Goal: Task Accomplishment & Management: Manage account settings

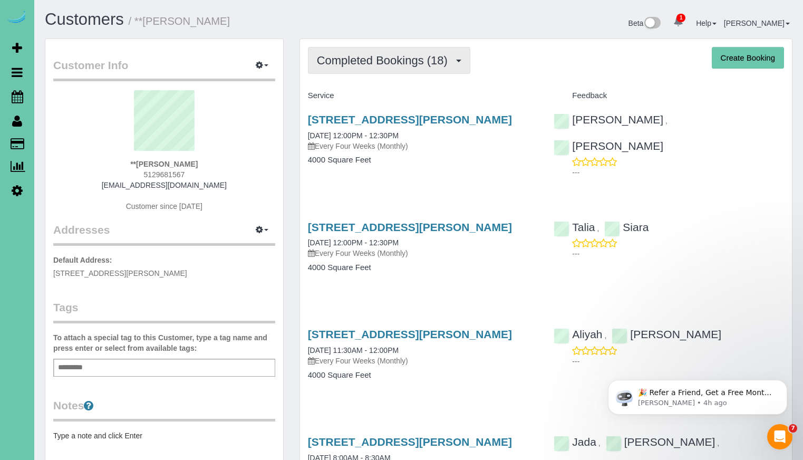
click at [463, 66] on button "Completed Bookings (18)" at bounding box center [389, 60] width 162 height 27
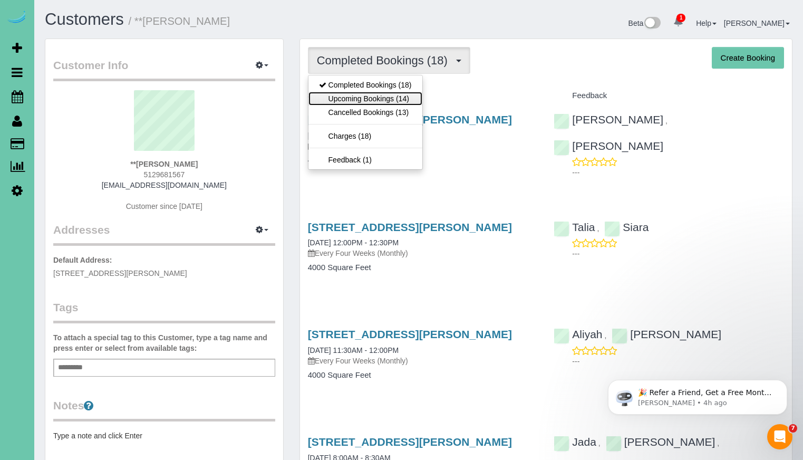
click at [391, 102] on link "Upcoming Bookings (14)" at bounding box center [365, 99] width 114 height 14
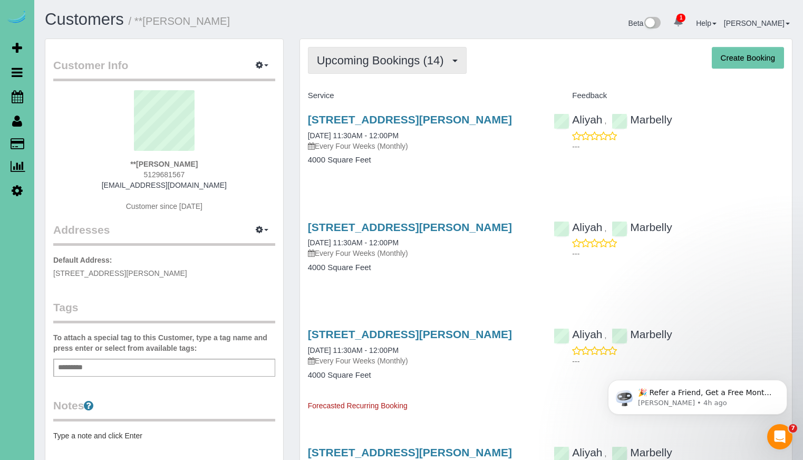
click at [446, 61] on span "Upcoming Bookings (14)" at bounding box center [383, 60] width 132 height 13
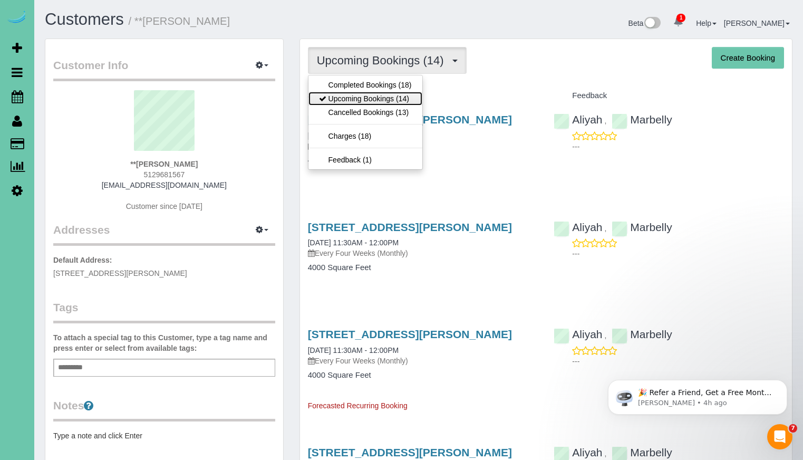
click at [399, 93] on link "Upcoming Bookings (14)" at bounding box center [365, 99] width 114 height 14
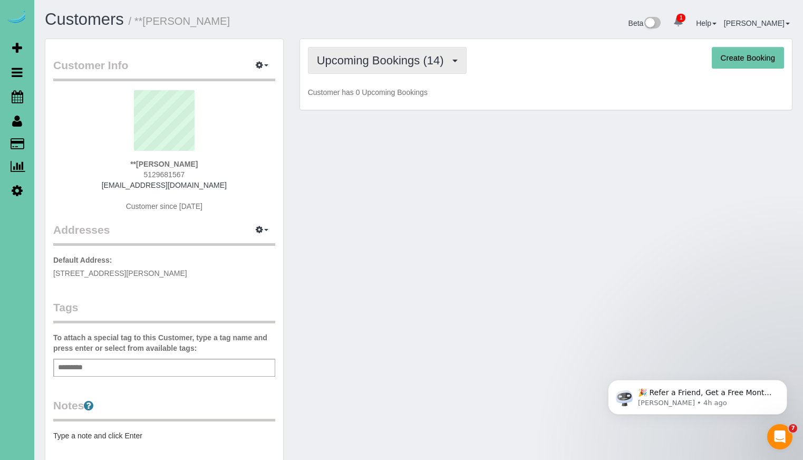
click at [418, 52] on button "Upcoming Bookings (14)" at bounding box center [387, 60] width 159 height 27
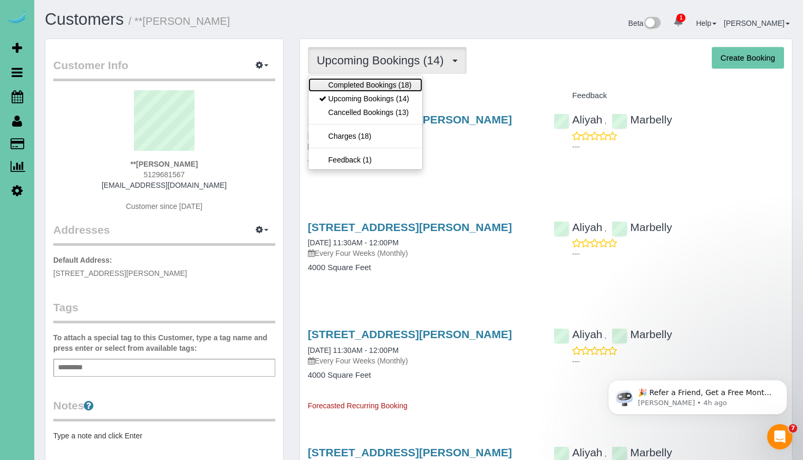
click at [405, 80] on link "Completed Bookings (18)" at bounding box center [365, 85] width 114 height 14
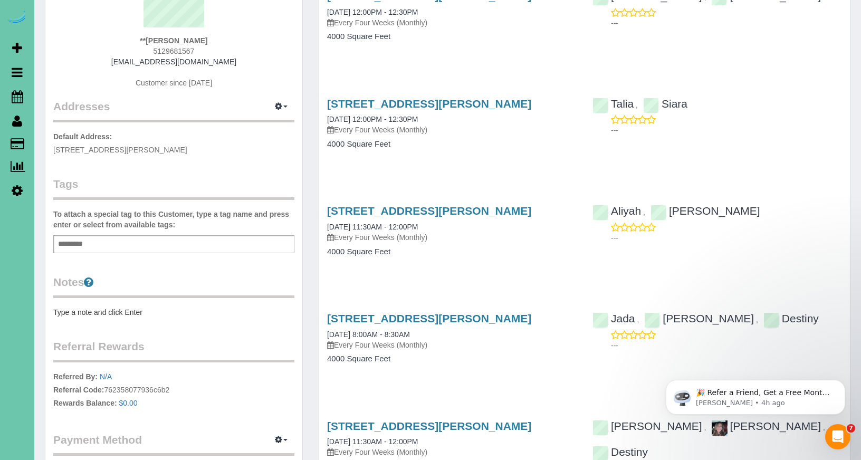
scroll to position [131, 0]
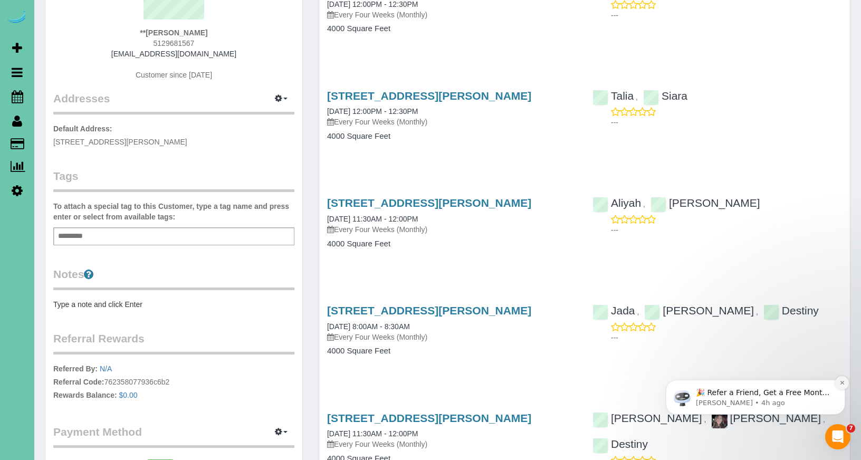
click at [803, 384] on icon "Dismiss notification" at bounding box center [842, 383] width 6 height 6
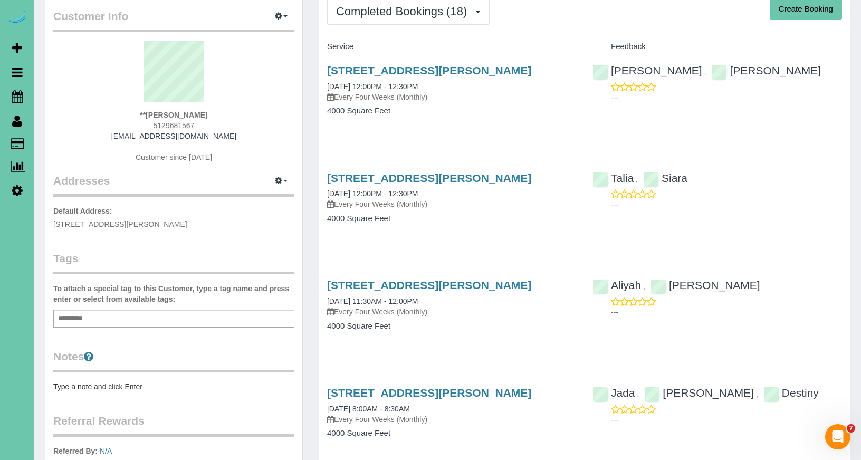
scroll to position [0, 0]
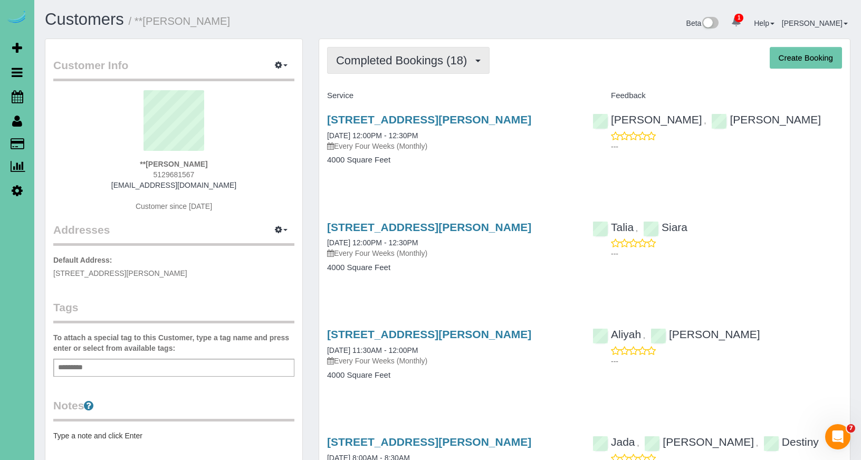
click at [476, 62] on span "button" at bounding box center [477, 61] width 5 height 3
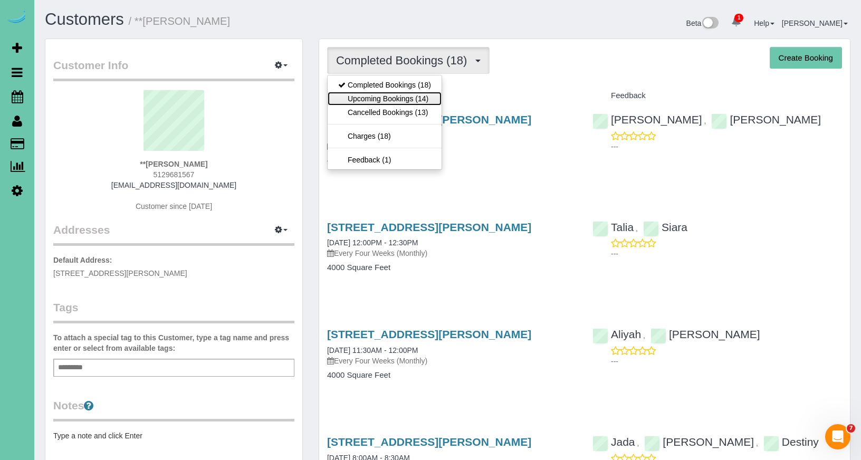
click at [431, 96] on link "Upcoming Bookings (14)" at bounding box center [384, 99] width 114 height 14
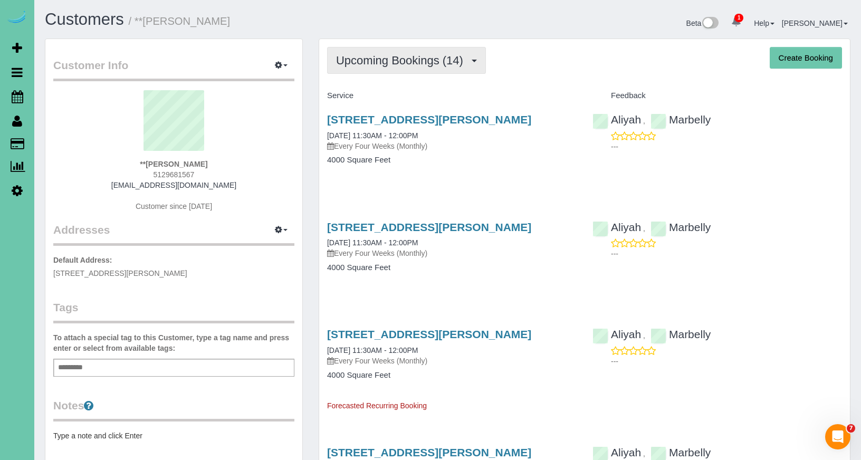
click at [458, 71] on button "Upcoming Bookings (14)" at bounding box center [406, 60] width 159 height 27
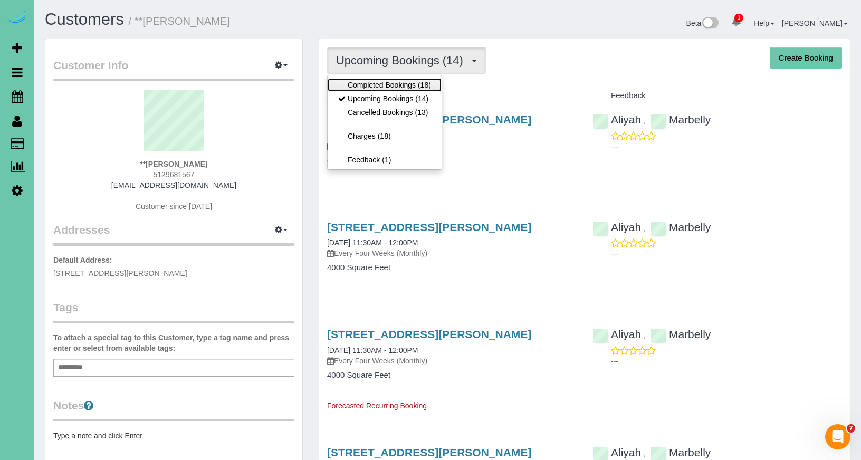
click at [431, 86] on link "Completed Bookings (18)" at bounding box center [384, 85] width 114 height 14
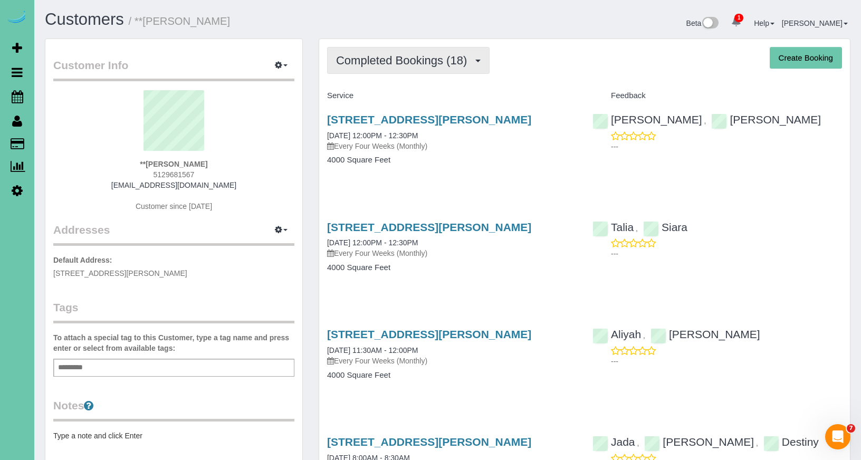
click at [445, 59] on span "Completed Bookings (18)" at bounding box center [404, 60] width 136 height 13
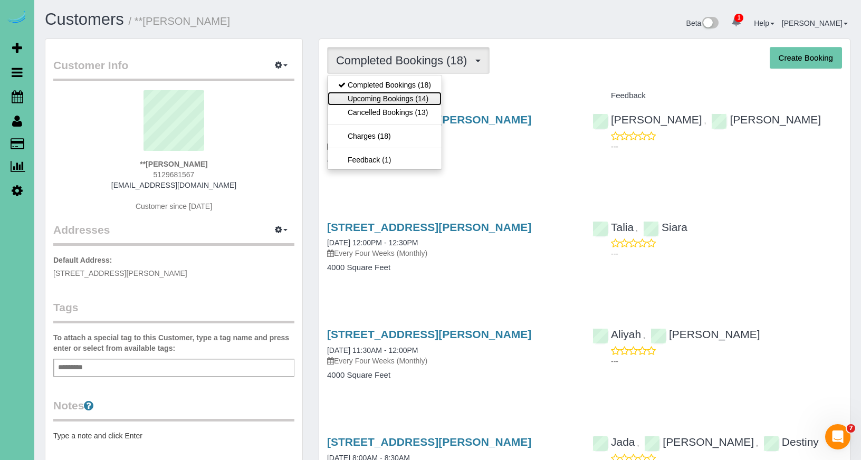
click at [422, 94] on link "Upcoming Bookings (14)" at bounding box center [384, 99] width 114 height 14
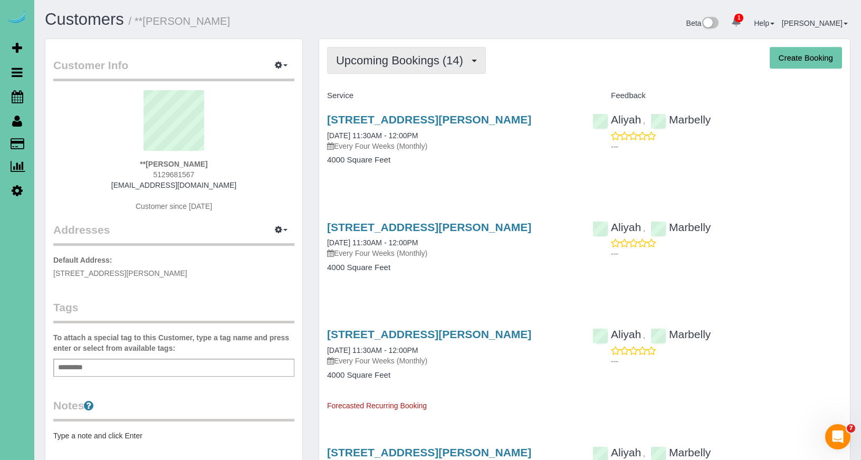
click at [480, 68] on button "Upcoming Bookings (14)" at bounding box center [406, 60] width 159 height 27
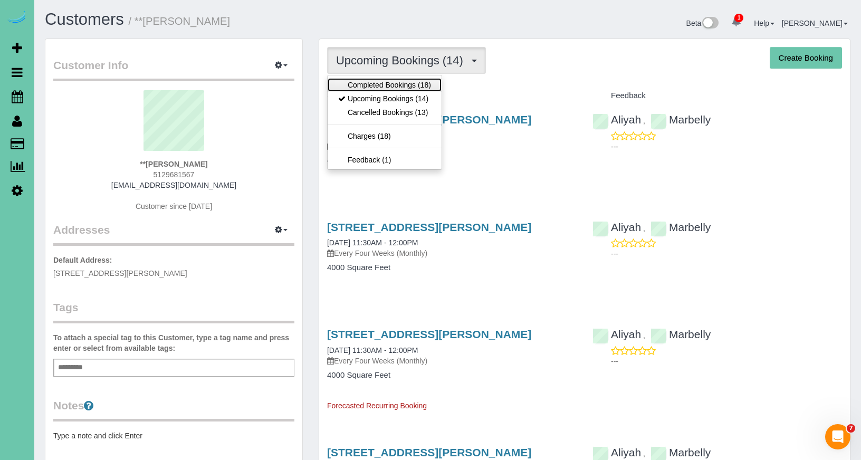
click at [430, 88] on link "Completed Bookings (18)" at bounding box center [384, 85] width 114 height 14
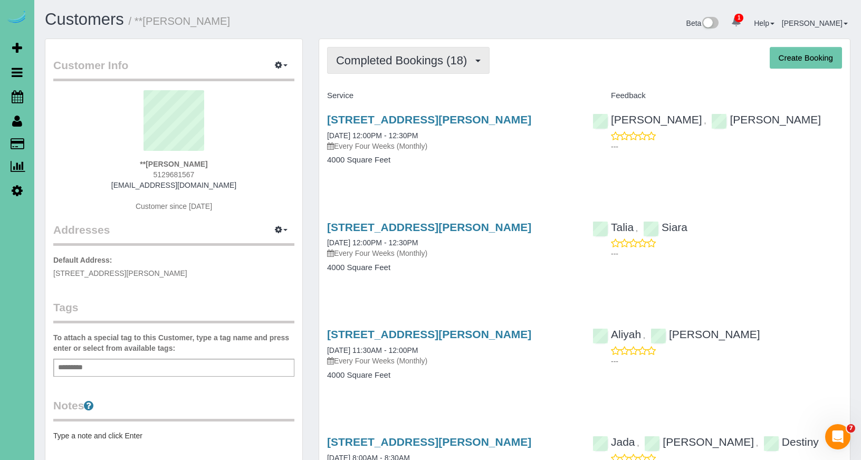
click at [423, 62] on span "Completed Bookings (18)" at bounding box center [404, 60] width 136 height 13
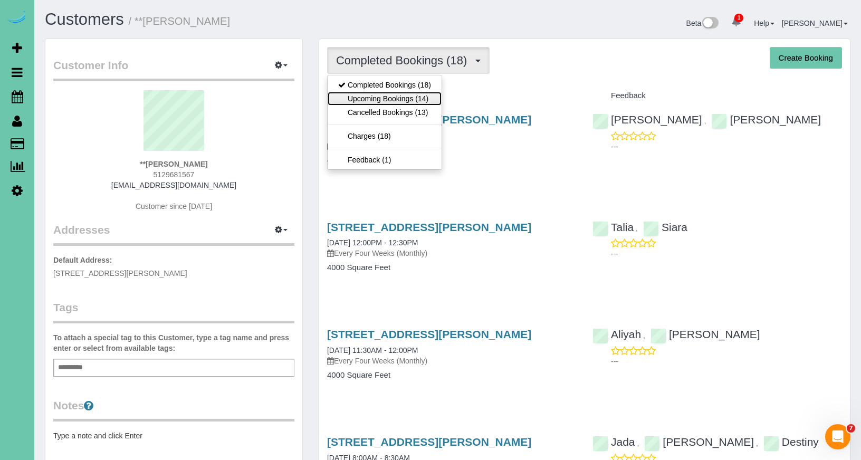
click at [421, 96] on link "Upcoming Bookings (14)" at bounding box center [384, 99] width 114 height 14
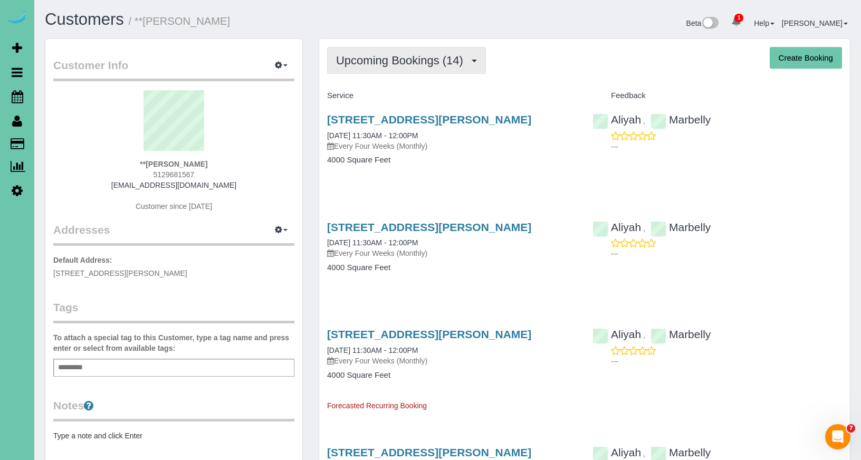
click at [418, 65] on span "Upcoming Bookings (14)" at bounding box center [402, 60] width 132 height 13
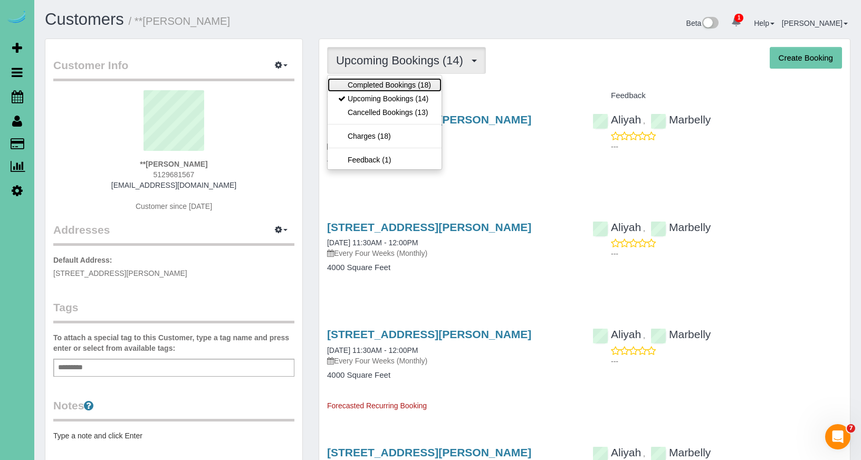
click at [405, 88] on link "Completed Bookings (18)" at bounding box center [384, 85] width 114 height 14
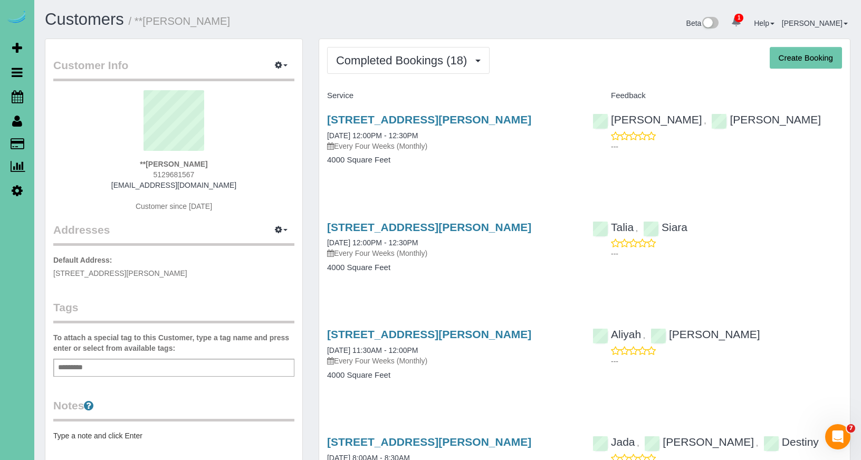
scroll to position [2, 0]
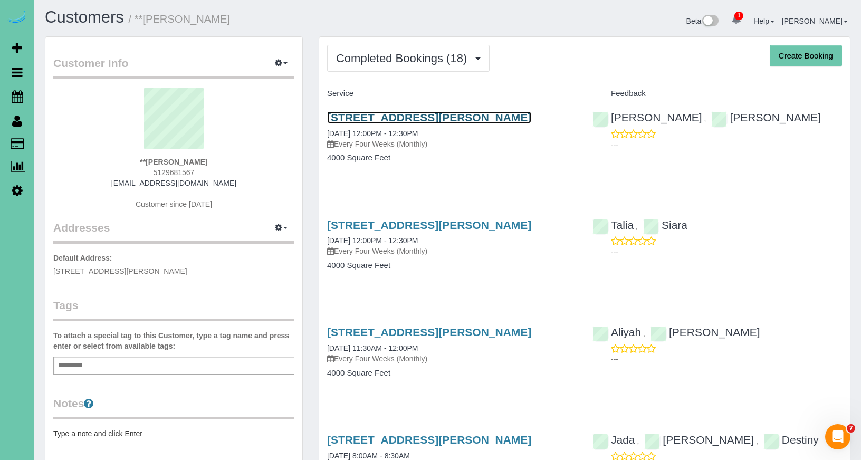
click at [492, 118] on link "[STREET_ADDRESS][PERSON_NAME]" at bounding box center [429, 117] width 204 height 12
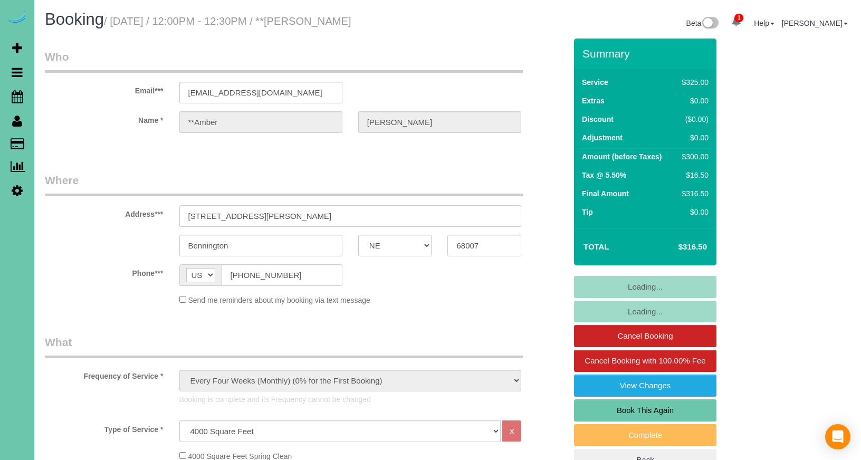
select select "NE"
